Goal: Task Accomplishment & Management: Manage account settings

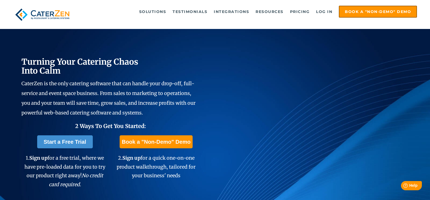
click at [108, 179] on div "Start a Free Trial 1. Sign up for a free trial, where we have pre-loaded data f…" at bounding box center [110, 164] width 178 height 62
click at [326, 13] on link "Log in" at bounding box center [324, 11] width 22 height 11
click at [328, 11] on link "Log in" at bounding box center [324, 11] width 22 height 11
click at [322, 11] on link "Log in" at bounding box center [324, 11] width 22 height 11
